Goal: Find specific page/section: Find specific page/section

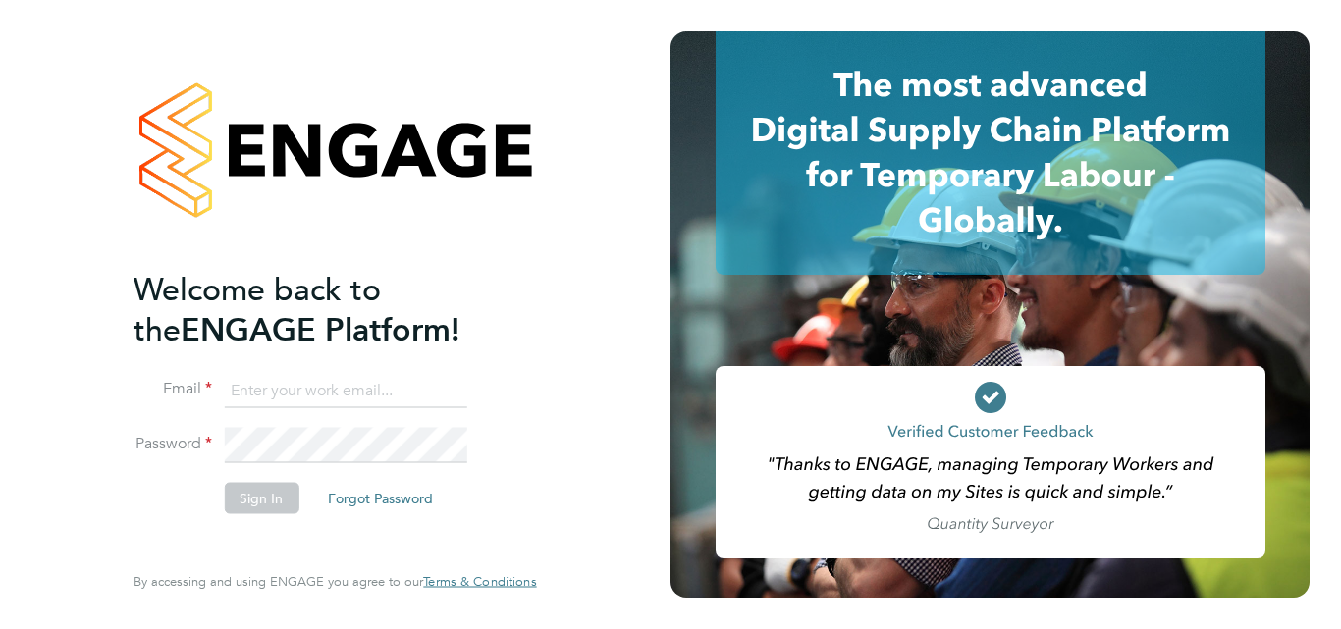
type input "[PERSON_NAME][EMAIL_ADDRESS][PERSON_NAME][DOMAIN_NAME]"
click at [263, 499] on button "Sign In" at bounding box center [261, 497] width 75 height 31
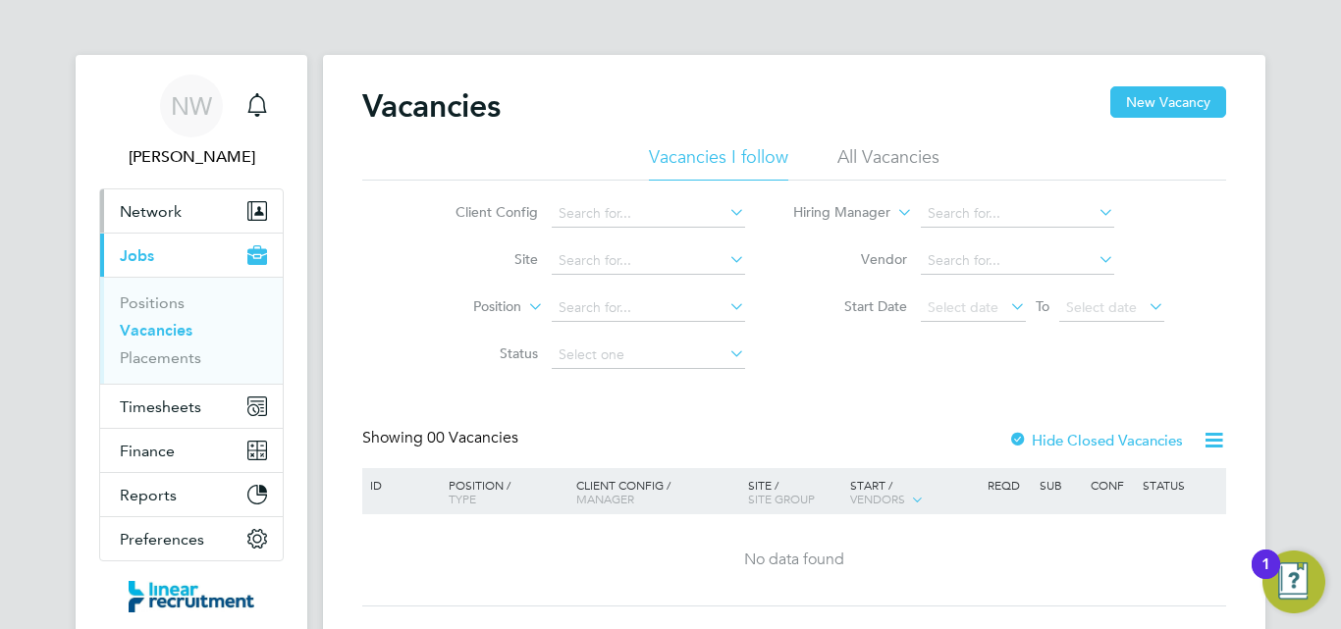
click at [132, 204] on span "Network" at bounding box center [151, 211] width 62 height 19
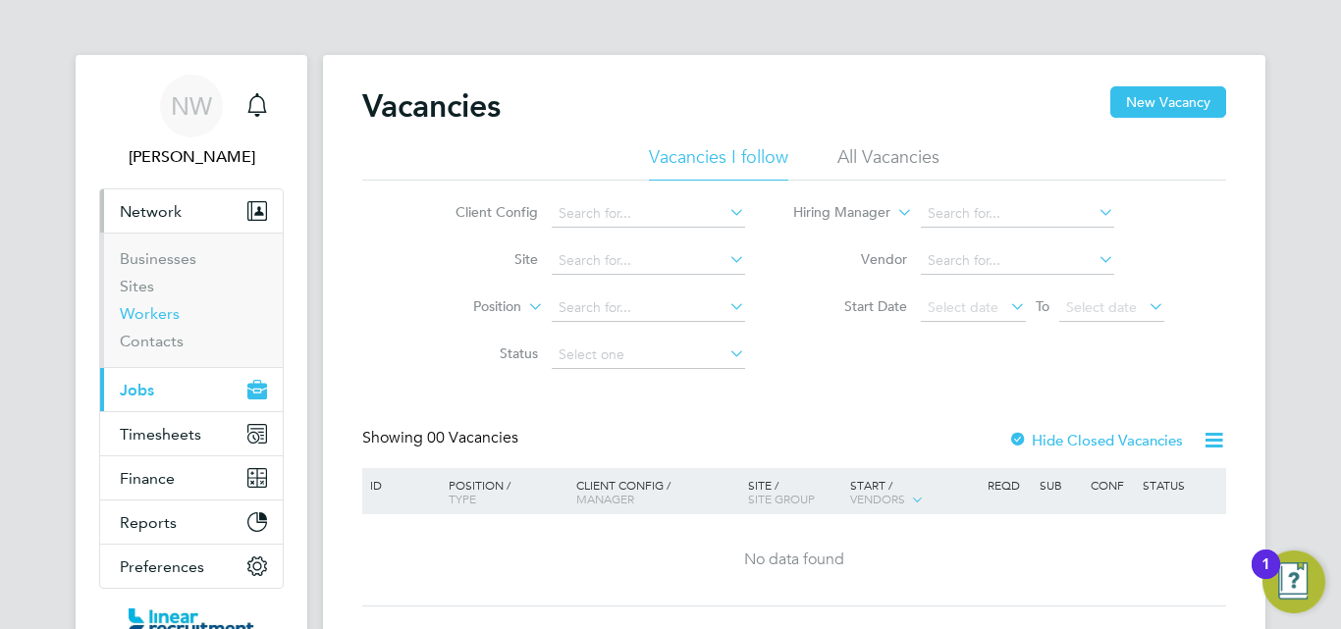
click at [160, 316] on link "Workers" at bounding box center [150, 313] width 60 height 19
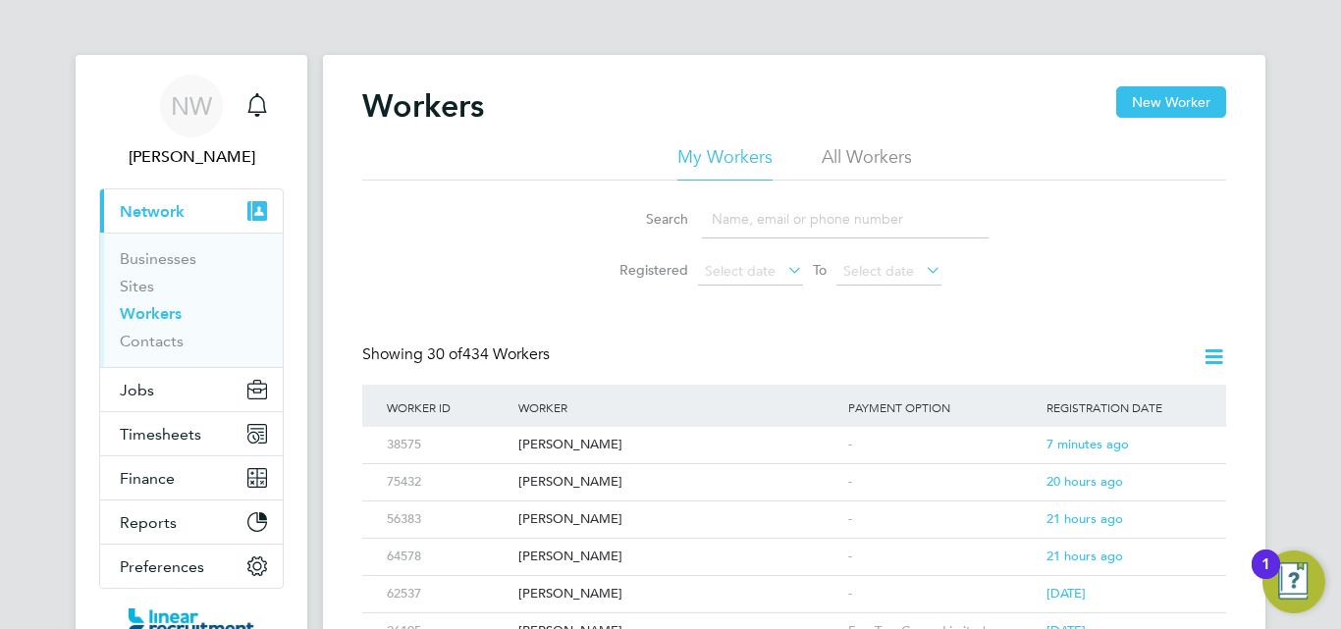
click at [761, 212] on input at bounding box center [845, 219] width 287 height 38
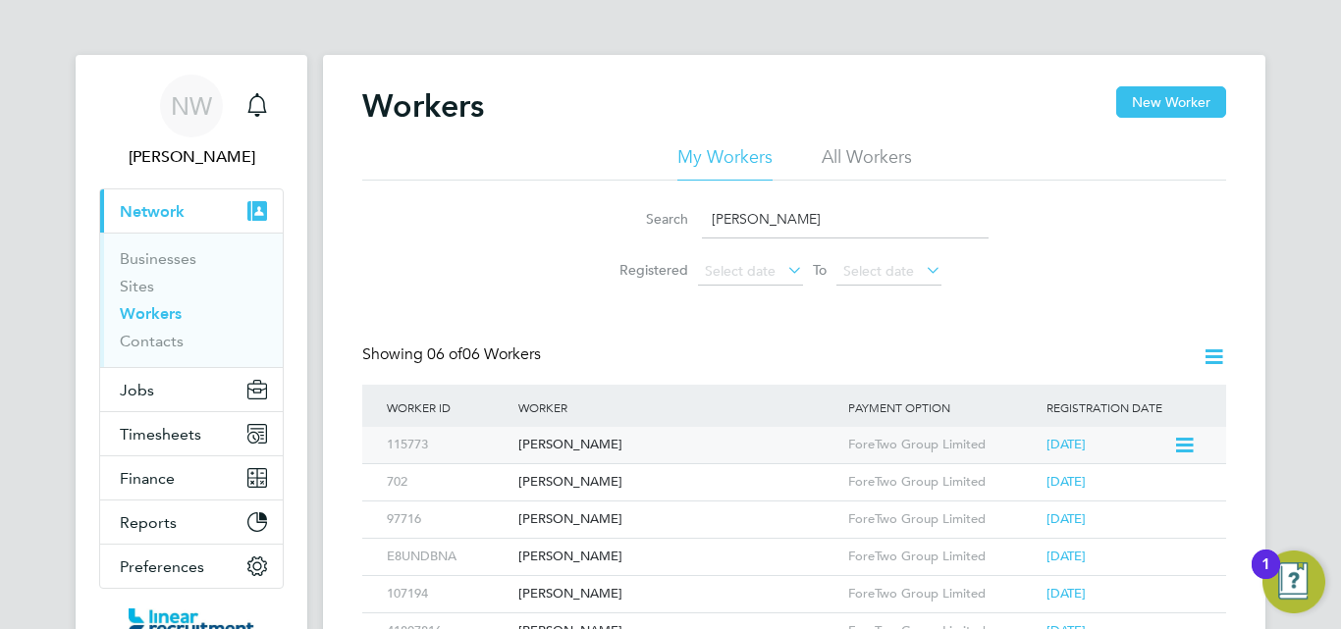
click at [603, 438] on div "Daniel Jackson" at bounding box center [678, 445] width 330 height 36
drag, startPoint x: 759, startPoint y: 218, endPoint x: 503, endPoint y: 191, distance: 257.6
click at [503, 191] on div "Search dani Registered Select date To Select date" at bounding box center [794, 238] width 864 height 115
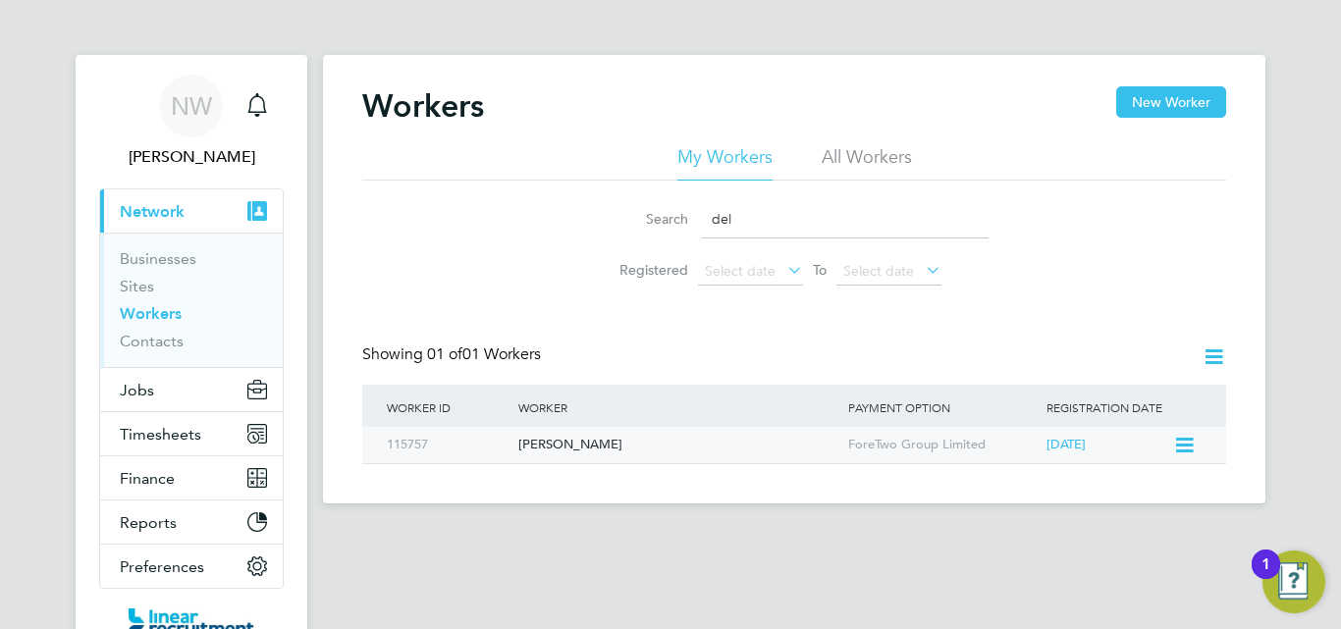
type input "del"
click at [558, 446] on div "Del Taylor" at bounding box center [678, 445] width 330 height 36
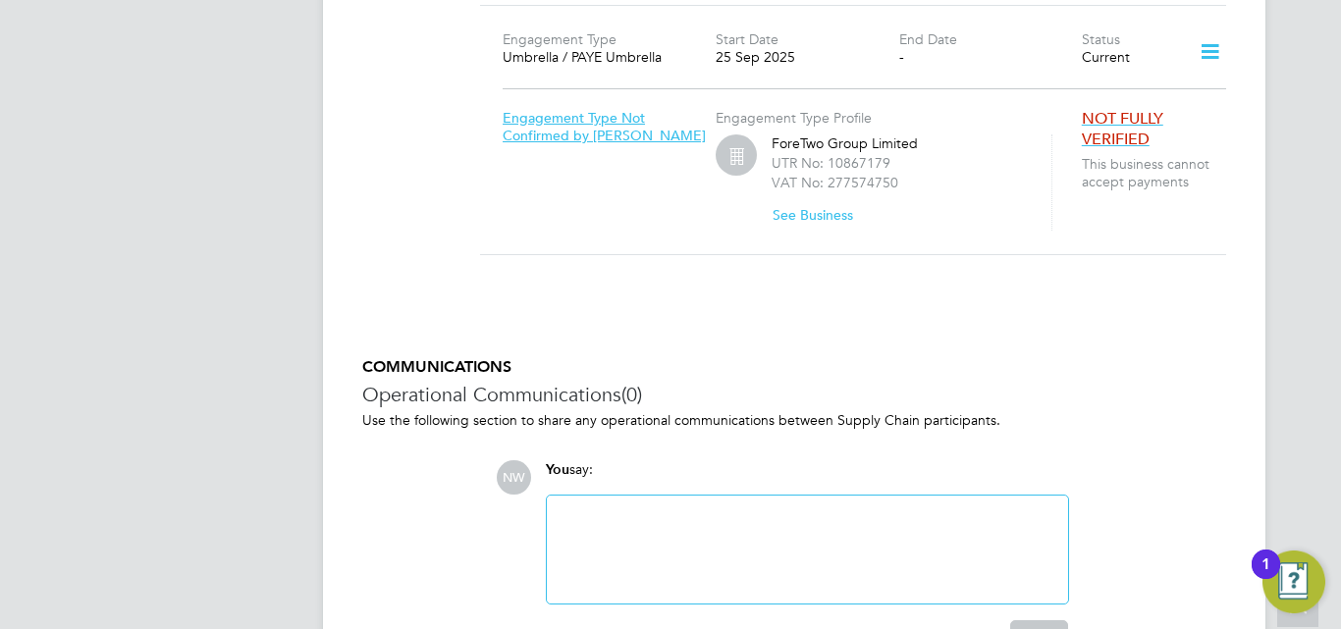
scroll to position [1615, 0]
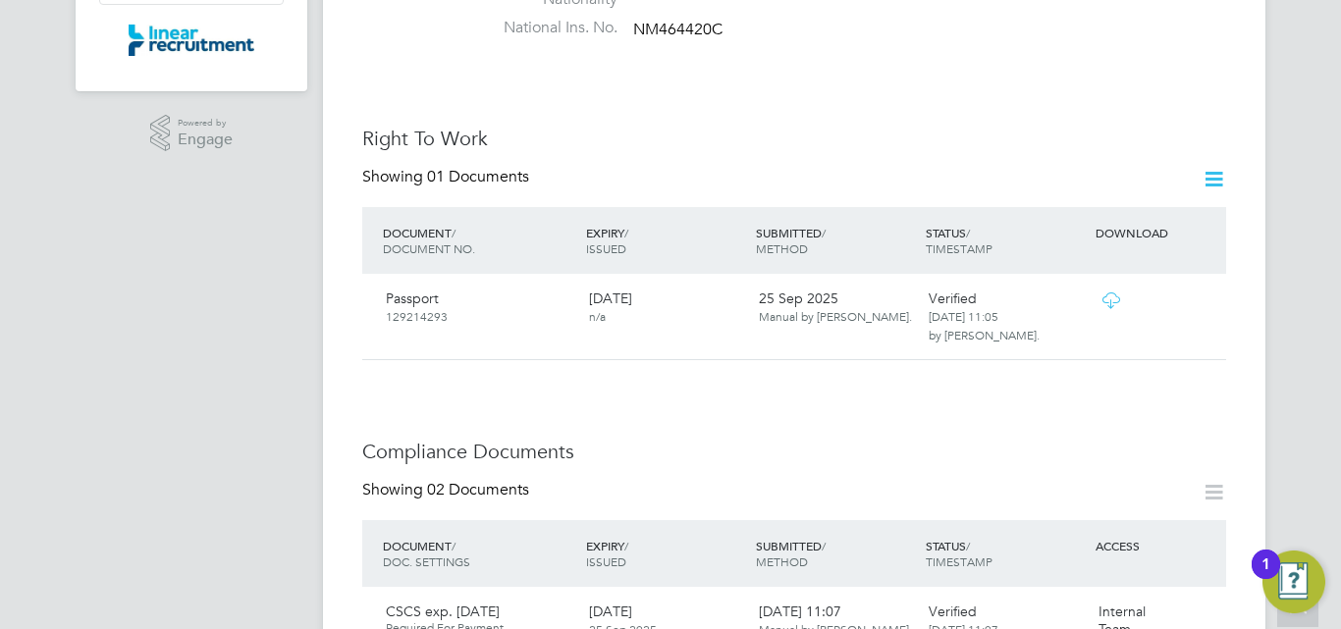
scroll to position [589, 0]
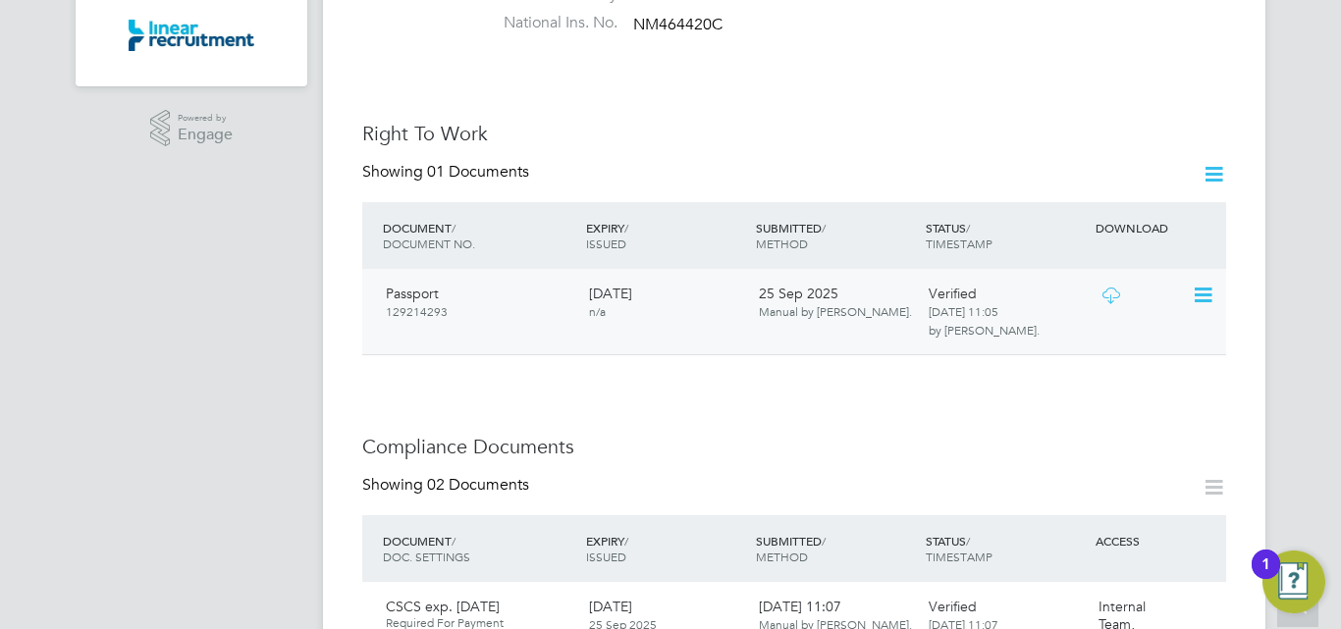
click at [1112, 288] on icon at bounding box center [1110, 296] width 25 height 16
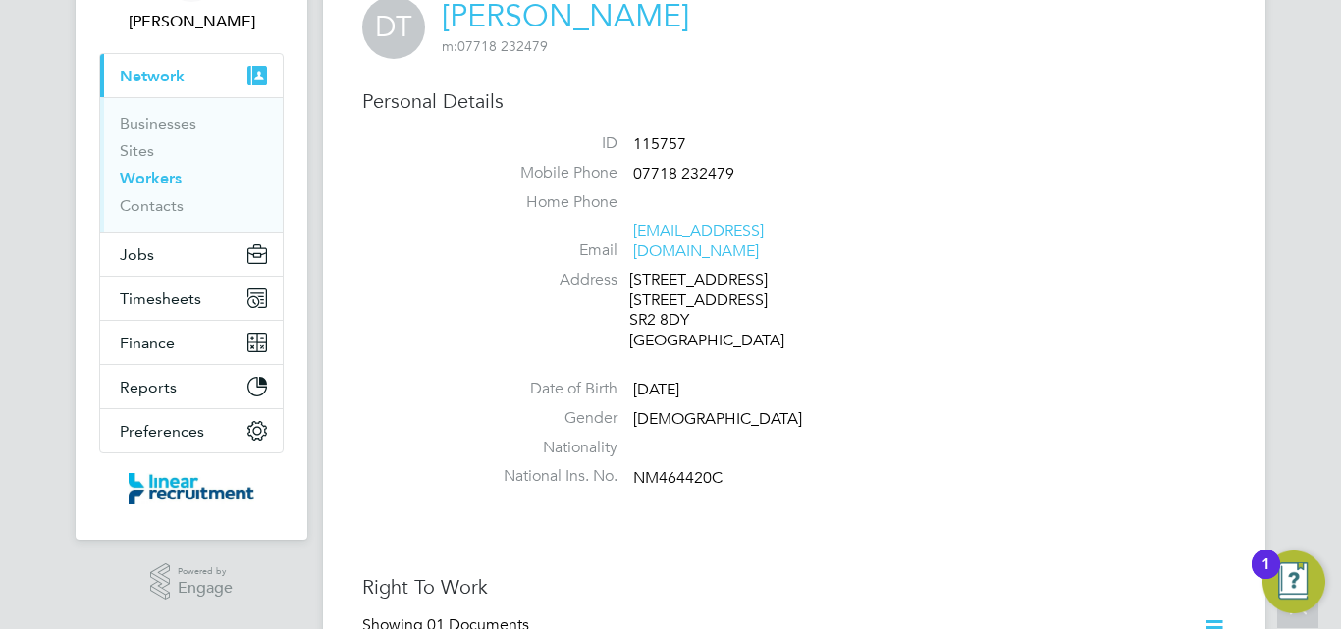
scroll to position [0, 0]
